Goal: Information Seeking & Learning: Learn about a topic

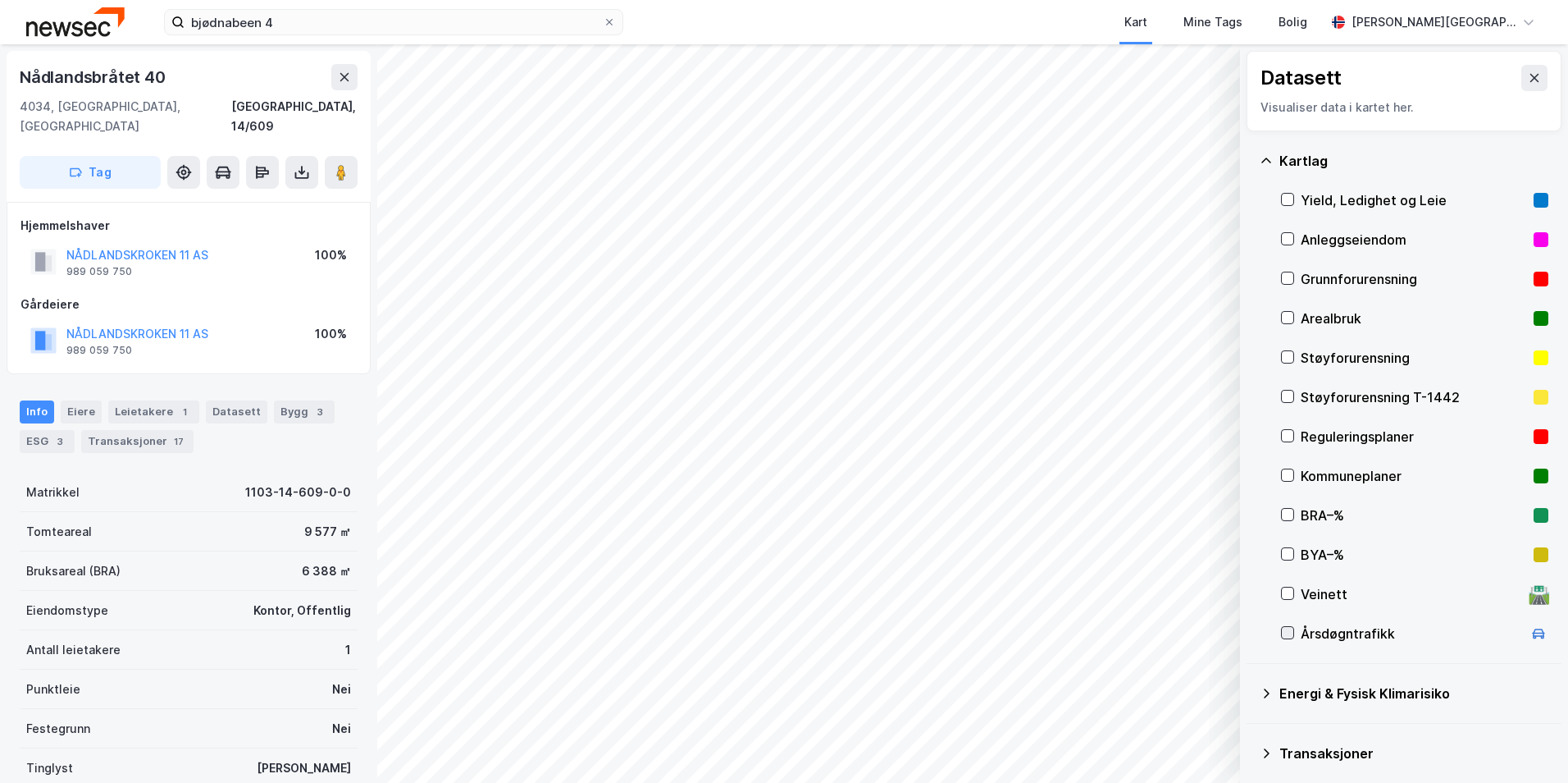
click at [1290, 628] on icon at bounding box center [1288, 633] width 12 height 12
